Goal: Task Accomplishment & Management: Use online tool/utility

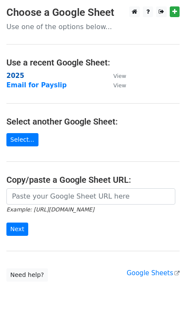
click at [15, 76] on strong "2025" at bounding box center [15, 76] width 18 height 8
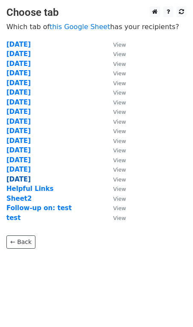
click at [18, 180] on strong "09-15-2025" at bounding box center [18, 179] width 24 height 8
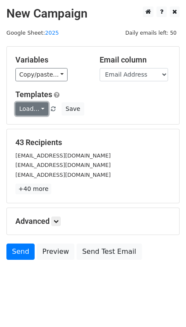
click at [36, 107] on link "Load..." at bounding box center [31, 108] width 33 height 13
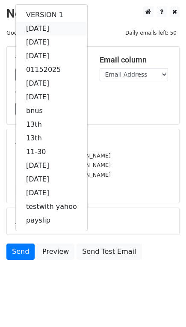
click at [53, 28] on link "[DATE]" at bounding box center [51, 29] width 71 height 14
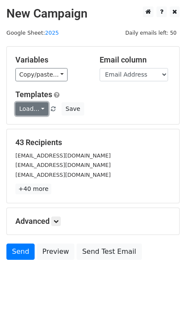
click at [39, 107] on link "Load..." at bounding box center [31, 108] width 33 height 13
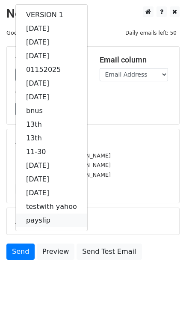
click at [53, 216] on link "payslip" at bounding box center [51, 220] width 71 height 14
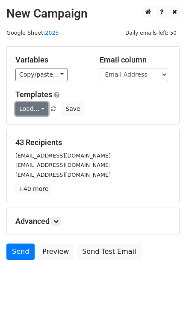
click at [36, 109] on link "Load..." at bounding box center [31, 108] width 33 height 13
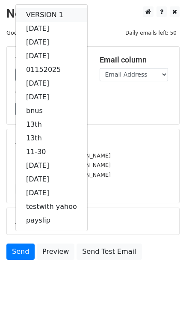
click at [50, 13] on link "VERSION 1" at bounding box center [51, 15] width 71 height 14
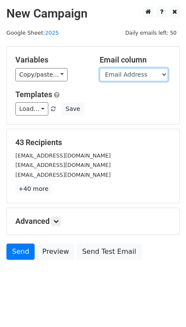
click at [156, 72] on select "Email Address Full Name SPECIAL NOTES1 SPECIAL NOTES2 PAYSLIPS Column 1" at bounding box center [134, 74] width 68 height 13
click at [157, 72] on select "Email Address Full Name SPECIAL NOTES1 SPECIAL NOTES2 PAYSLIPS Column 1" at bounding box center [134, 74] width 68 height 13
click at [157, 75] on select "Email Address Full Name SPECIAL NOTES1 SPECIAL NOTES2 PAYSLIPS Column 1" at bounding box center [134, 74] width 68 height 13
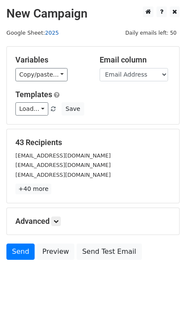
click at [48, 31] on link "2025" at bounding box center [52, 33] width 14 height 6
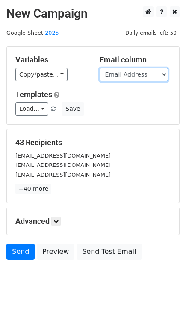
click at [145, 78] on select "Email Address Full Name SPECIAL NOTES1 SPECIAL NOTES2 PAYSLIPS Column 1" at bounding box center [134, 74] width 68 height 13
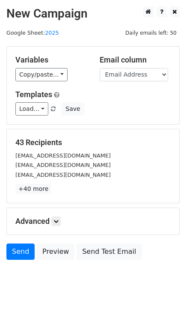
click at [87, 92] on h5 "Templates" at bounding box center [92, 94] width 155 height 9
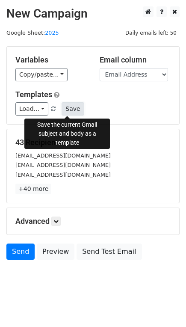
click at [69, 109] on button "Save" at bounding box center [73, 108] width 22 height 13
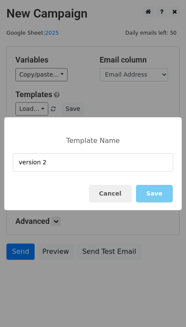
type input "version 2"
click at [161, 195] on button "Save" at bounding box center [154, 194] width 37 height 18
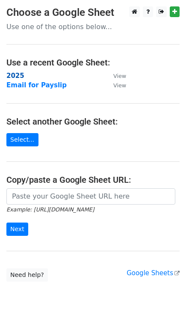
click at [11, 77] on strong "2025" at bounding box center [15, 76] width 18 height 8
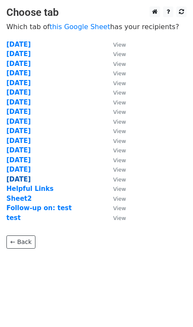
click at [25, 181] on strong "[DATE]" at bounding box center [18, 179] width 24 height 8
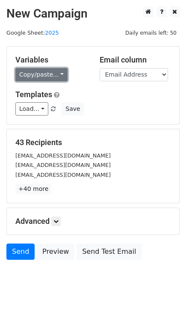
click at [54, 72] on link "Copy/paste..." at bounding box center [41, 74] width 52 height 13
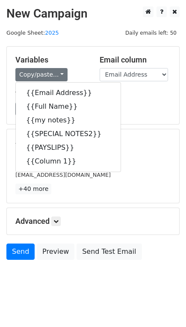
click at [77, 49] on div "Variables Copy/paste... {{Email Address}} {{Full Name}} {{my notes}} {{SPECIAL …" at bounding box center [93, 85] width 172 height 77
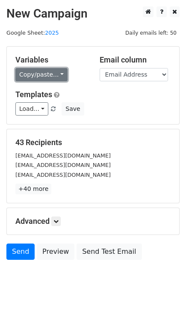
click at [55, 72] on link "Copy/paste..." at bounding box center [41, 74] width 52 height 13
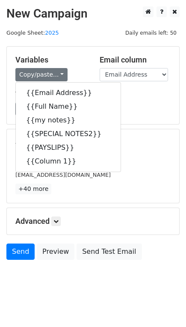
click at [71, 59] on h5 "Variables" at bounding box center [50, 59] width 71 height 9
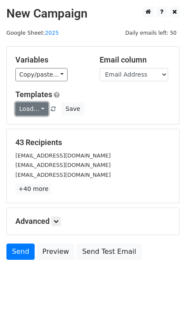
click at [38, 108] on link "Load..." at bounding box center [31, 108] width 33 height 13
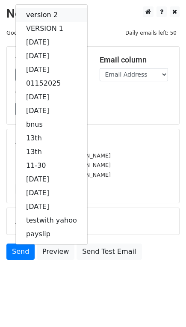
click at [54, 12] on link "version 2" at bounding box center [51, 15] width 71 height 14
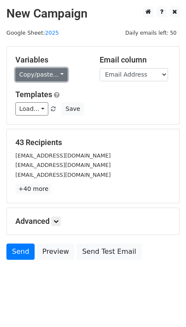
click at [57, 73] on link "Copy/paste..." at bounding box center [41, 74] width 52 height 13
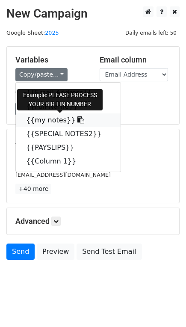
click at [77, 120] on icon at bounding box center [80, 119] width 7 height 7
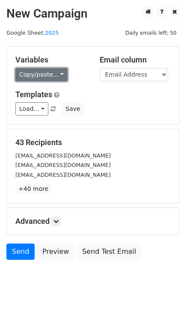
click at [58, 76] on link "Copy/paste..." at bounding box center [41, 74] width 52 height 13
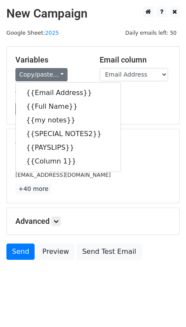
click at [71, 64] on h5 "Variables" at bounding box center [50, 59] width 71 height 9
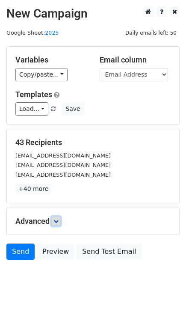
click at [56, 220] on icon at bounding box center [55, 221] width 5 height 5
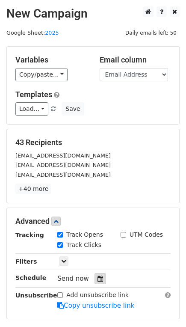
click at [98, 279] on icon at bounding box center [101, 278] width 6 height 6
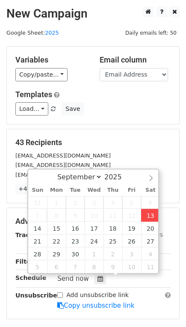
type input "[DATE] 14:30"
type input "02"
type input "30"
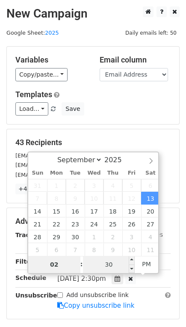
type input "3"
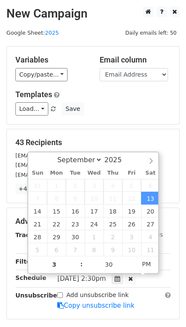
type input "[DATE] 15:30"
click at [170, 198] on div "43 Recipients [EMAIL_ADDRESS][DOMAIN_NAME] [EMAIL_ADDRESS][DOMAIN_NAME] [EMAIL_…" at bounding box center [93, 166] width 172 height 74
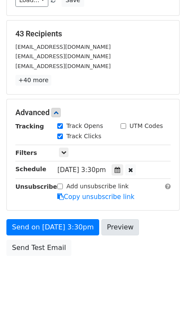
scroll to position [110, 0]
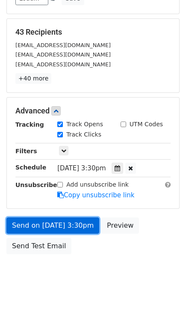
click at [50, 224] on link "Send on [DATE] 3:30pm" at bounding box center [52, 225] width 93 height 16
